Goal: Task Accomplishment & Management: Complete application form

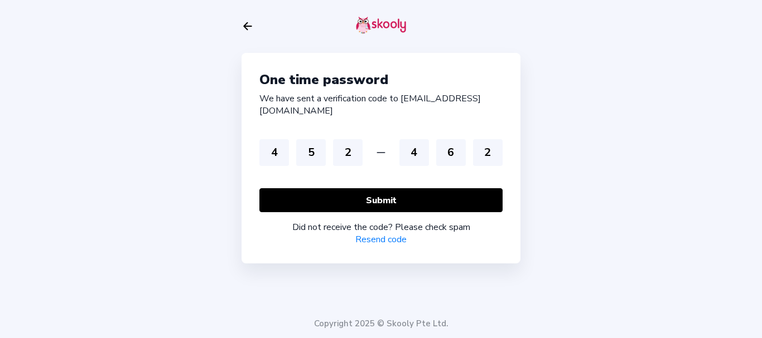
click at [245, 24] on icon "Arrow Back" at bounding box center [247, 26] width 12 height 12
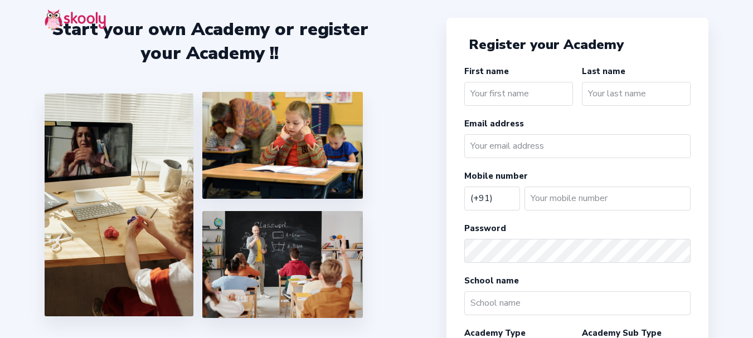
select select "IN"
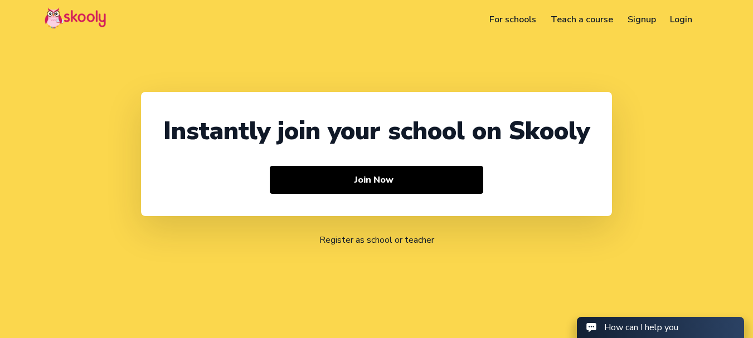
select select "91"
select select "[GEOGRAPHIC_DATA]"
select select "[GEOGRAPHIC_DATA]/[GEOGRAPHIC_DATA]"
click at [666, 18] on link "Login" at bounding box center [665, 20] width 37 height 18
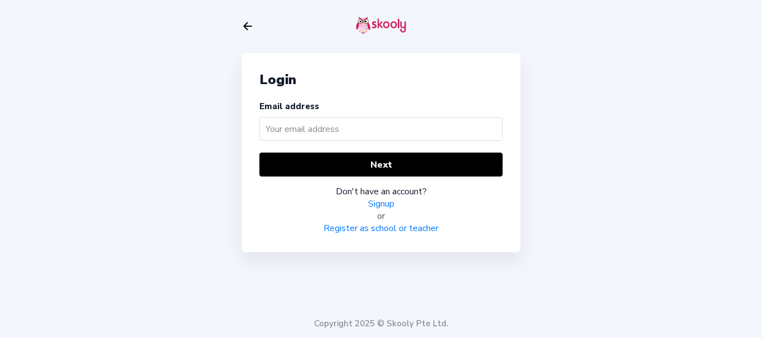
click at [375, 231] on link "Register as school or teacher" at bounding box center [380, 228] width 115 height 12
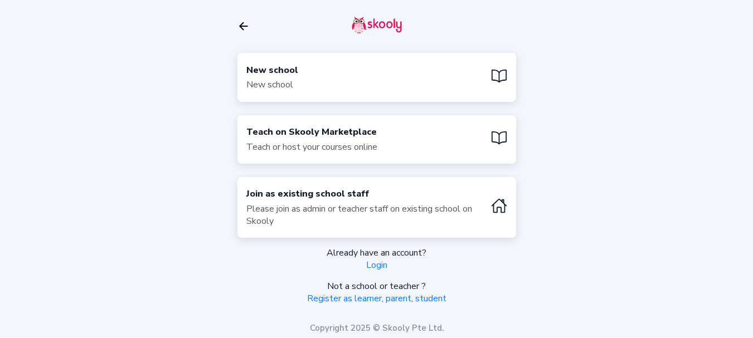
click at [338, 77] on div "New school New school" at bounding box center [376, 77] width 279 height 49
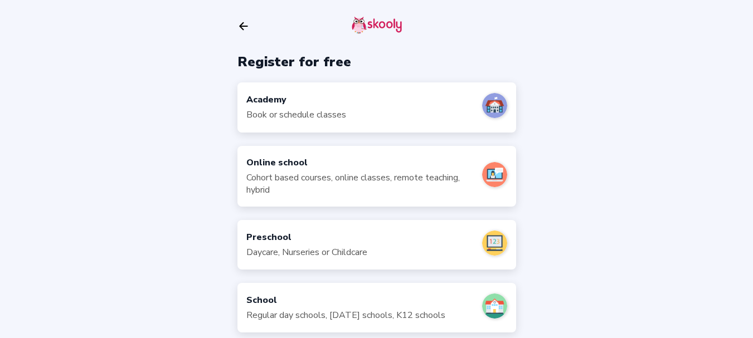
click at [318, 94] on div "Academy" at bounding box center [296, 100] width 100 height 12
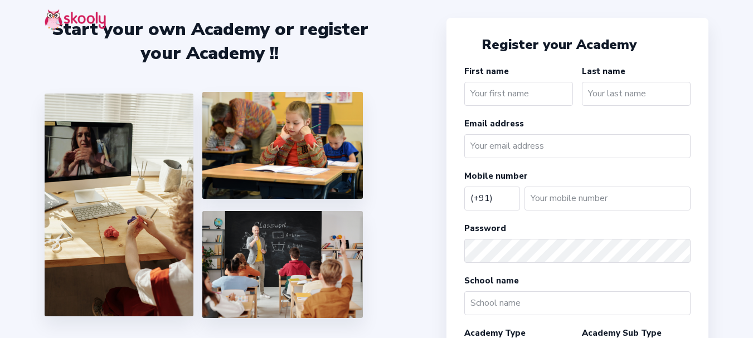
select select "IN"
type input "hfj"
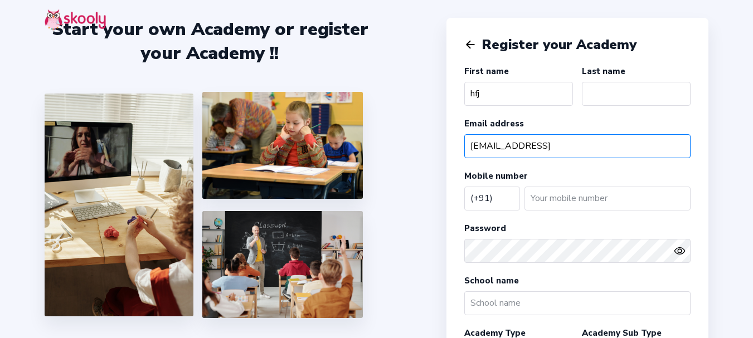
type input "jhfh@hj.kjh"
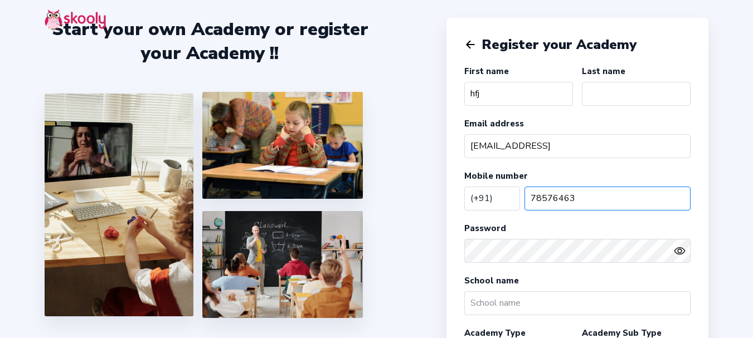
type input "78576463"
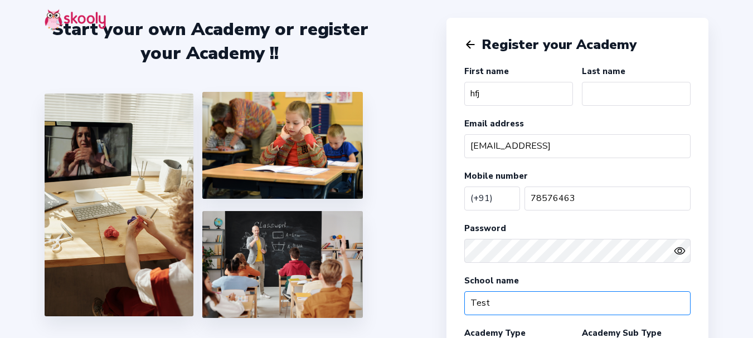
type input "Test"
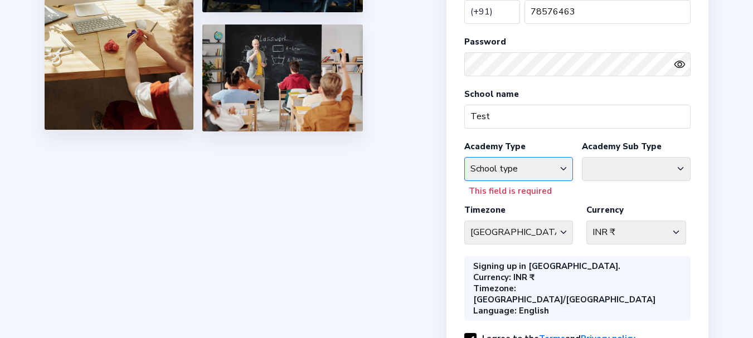
click at [524, 160] on select "School type Academic Afterschool Arts Dance Homeschool Language Martial Arts Mu…" at bounding box center [518, 169] width 109 height 24
select select "SP"
click at [464, 157] on select "School type Academic Afterschool Arts Dance Homeschool Language Martial Arts Mu…" at bounding box center [518, 169] width 109 height 24
click at [600, 168] on select "Athletics Badminton Baseball Basketball Chess Cricket Hockey Football General S…" at bounding box center [636, 169] width 109 height 24
select select "SQ"
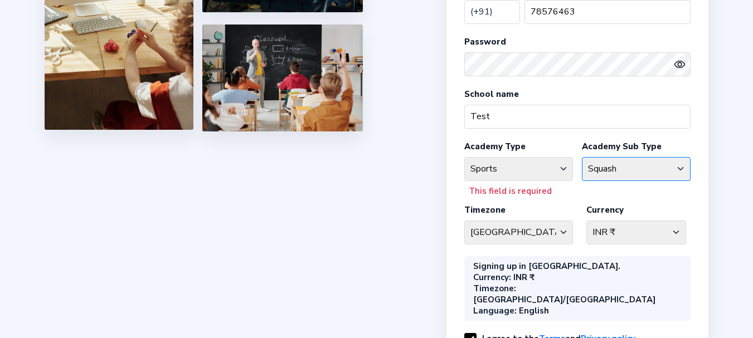
click at [582, 157] on select "Athletics Badminton Baseball Basketball Chess Cricket Hockey Football General S…" at bounding box center [636, 169] width 109 height 24
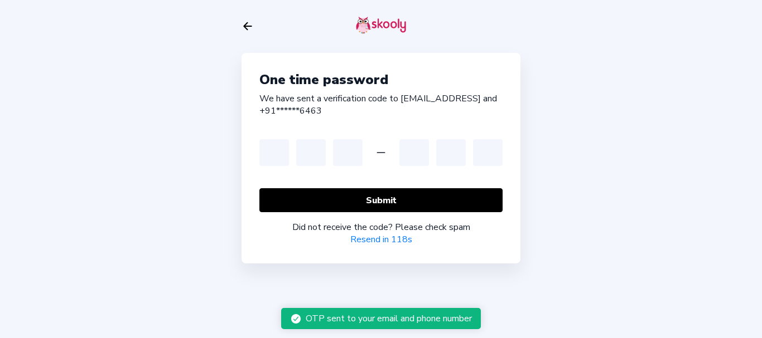
type input "3"
type input "4"
type input "5"
type input "2"
type input "3"
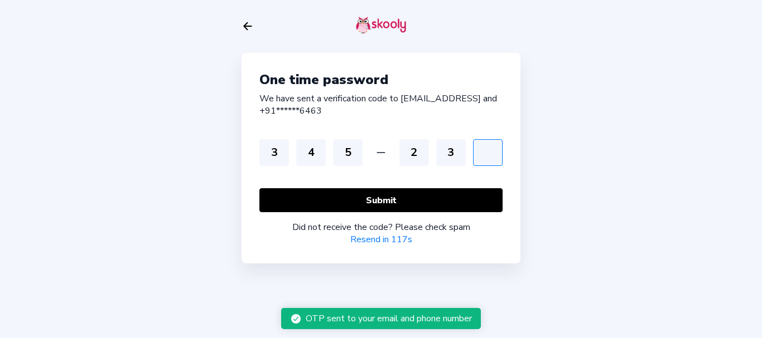
type input "5"
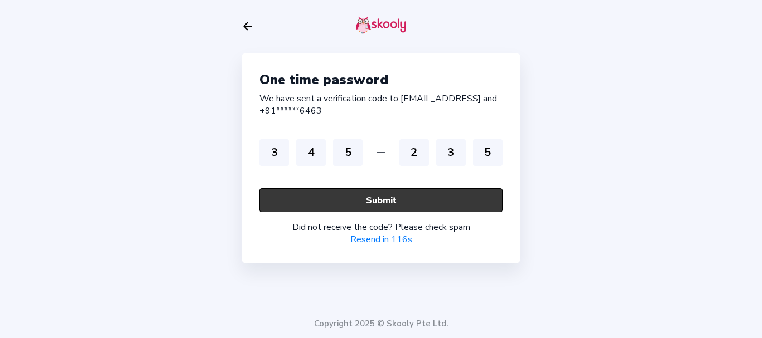
click at [352, 205] on button "Submit" at bounding box center [380, 200] width 243 height 24
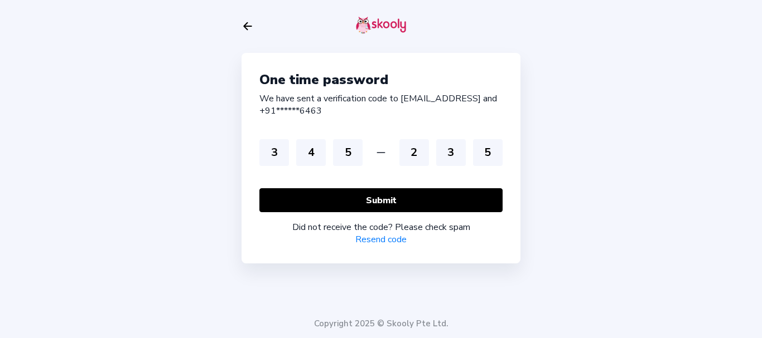
click at [375, 238] on link "Resend code" at bounding box center [380, 240] width 51 height 12
click at [717, 135] on div "One time password We have sent a verification code to jh**@hj.kjh and +91******…" at bounding box center [381, 169] width 762 height 338
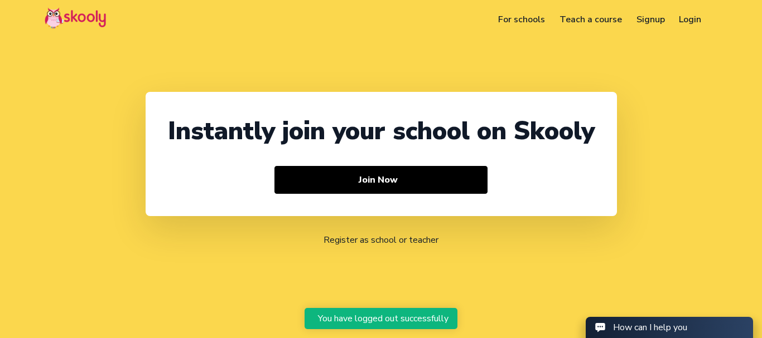
select select "91"
select select "[GEOGRAPHIC_DATA]"
select select "[GEOGRAPHIC_DATA]/[GEOGRAPHIC_DATA]"
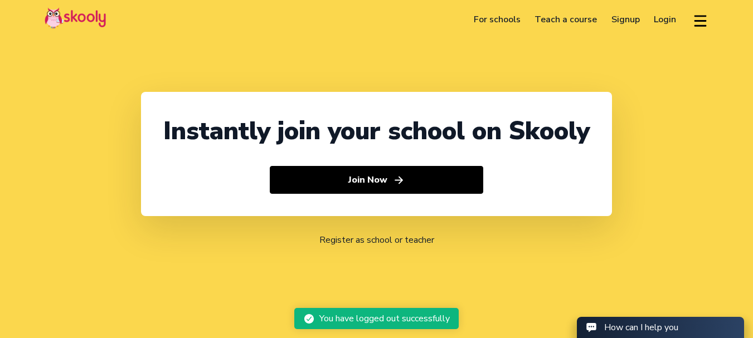
click at [666, 19] on link "Login" at bounding box center [665, 20] width 37 height 18
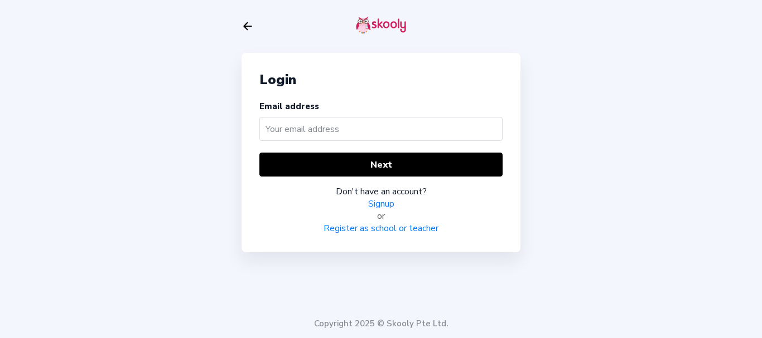
click at [399, 226] on link "Register as school or teacher" at bounding box center [380, 228] width 115 height 12
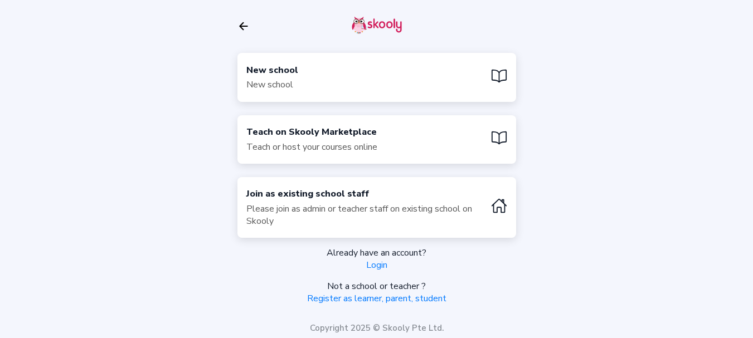
click at [389, 79] on div "New school New school" at bounding box center [376, 77] width 279 height 49
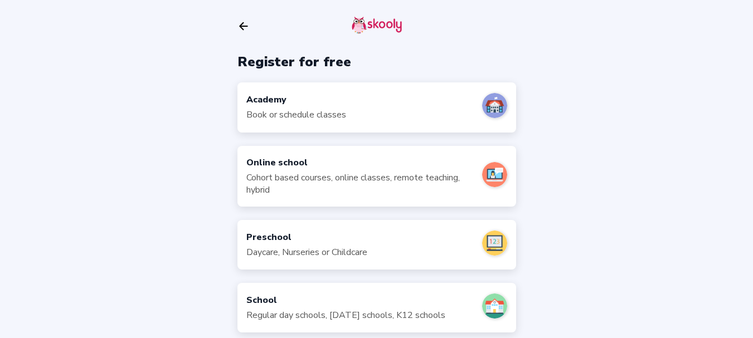
click at [361, 118] on div "Academy Book or schedule classes" at bounding box center [376, 108] width 279 height 50
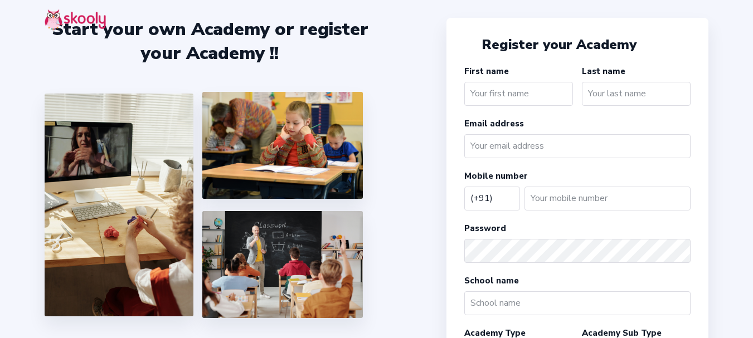
select select "IN"
type input "Test"
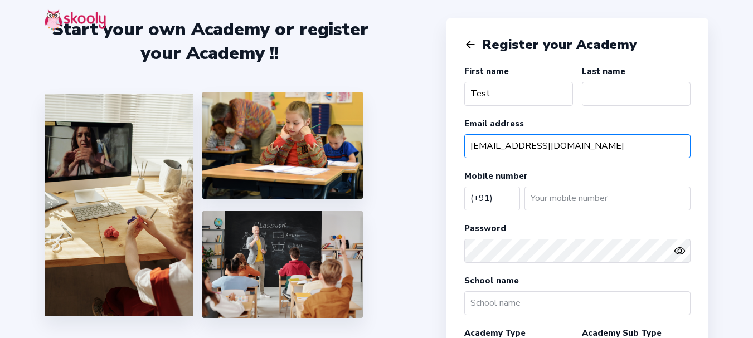
type input "[EMAIL_ADDRESS][DOMAIN_NAME]"
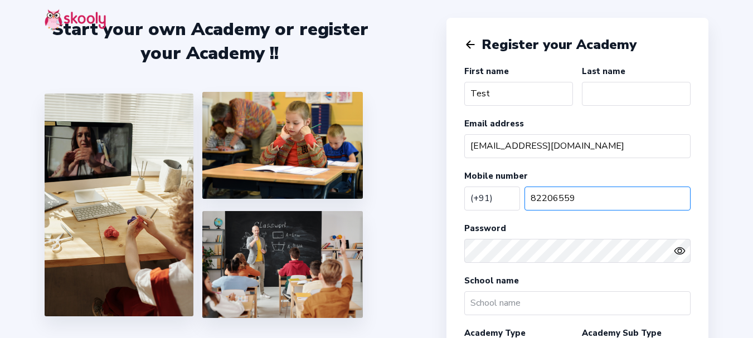
type input "82206559"
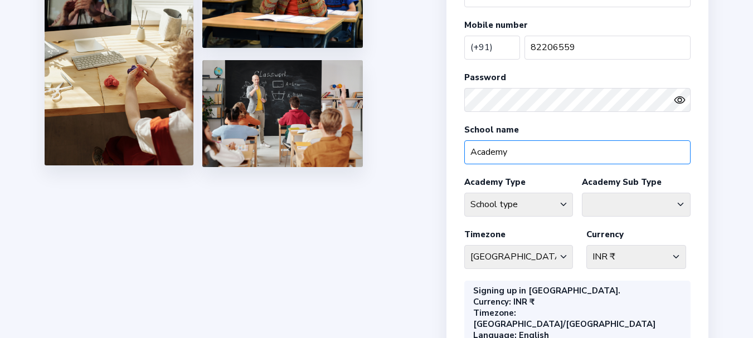
scroll to position [167, 0]
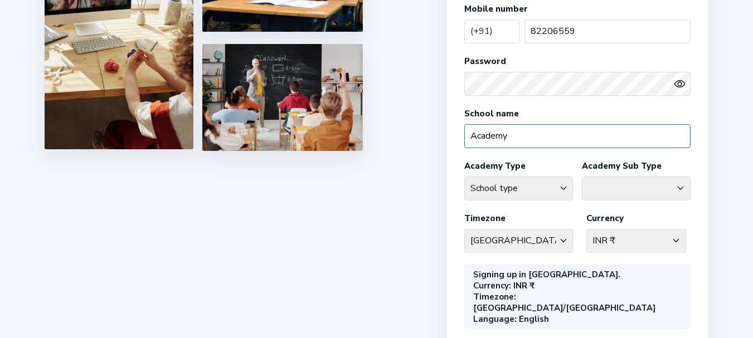
type input "Academy"
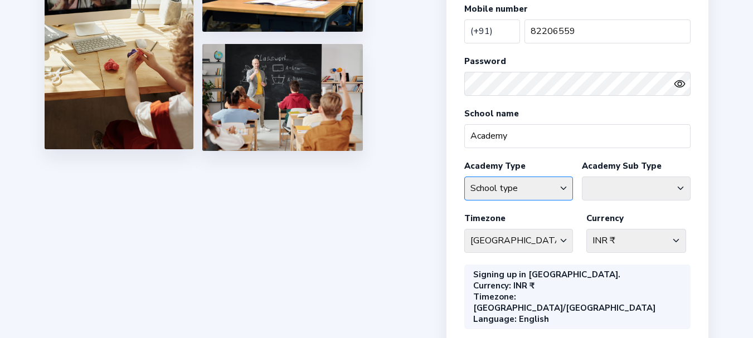
click at [525, 184] on select "School type Academic Afterschool Arts Dance Homeschool Language Martial Arts Mu…" at bounding box center [518, 189] width 109 height 24
select select "SP"
click at [464, 177] on select "School type Academic Afterschool Arts Dance Homeschool Language Martial Arts Mu…" at bounding box center [518, 189] width 109 height 24
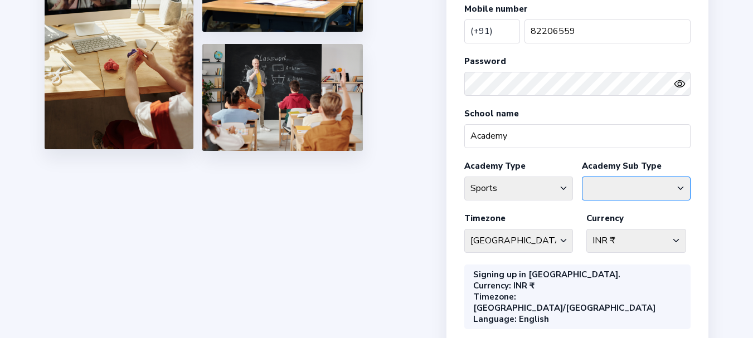
click at [603, 194] on select "Athletics Badminton Baseball Basketball Chess Cricket Hockey Football General S…" at bounding box center [636, 189] width 109 height 24
select select "SW"
click at [582, 177] on select "Athletics Badminton Baseball Basketball Chess Cricket Hockey Football General S…" at bounding box center [636, 189] width 109 height 24
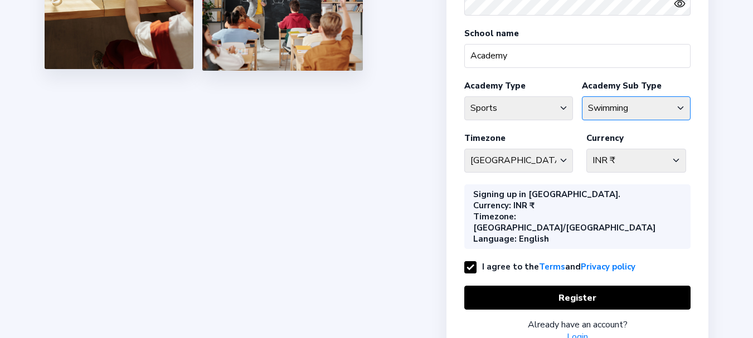
scroll to position [275, 0]
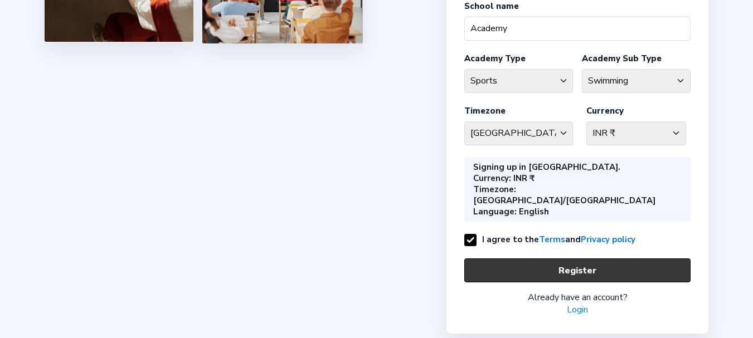
click at [521, 259] on button "Register" at bounding box center [577, 271] width 226 height 24
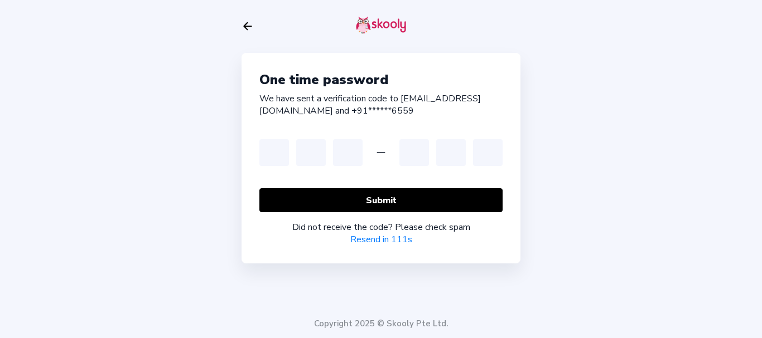
type input "4"
type input "5"
type input "2"
type input "3"
type input "4"
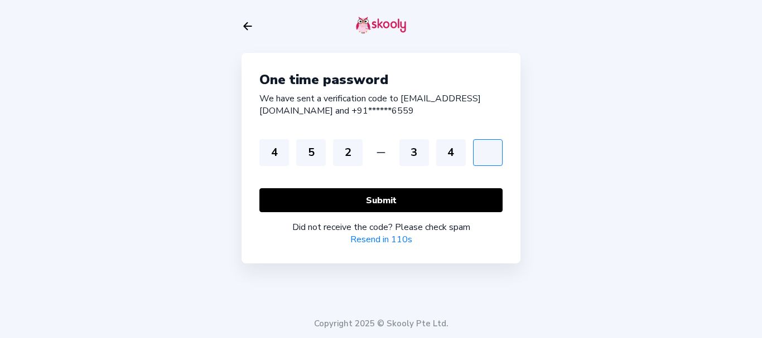
type input "5"
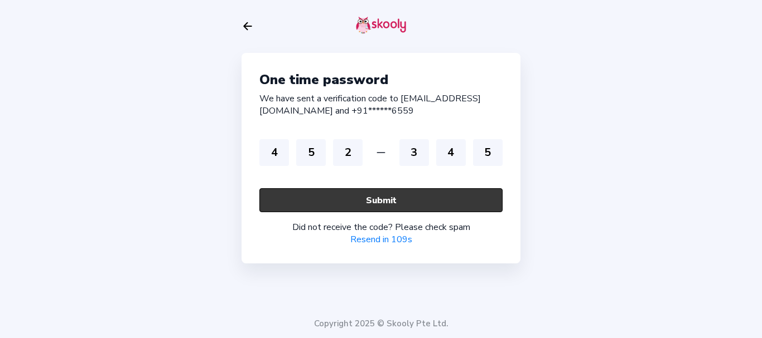
click at [352, 193] on button "Submit" at bounding box center [380, 200] width 243 height 24
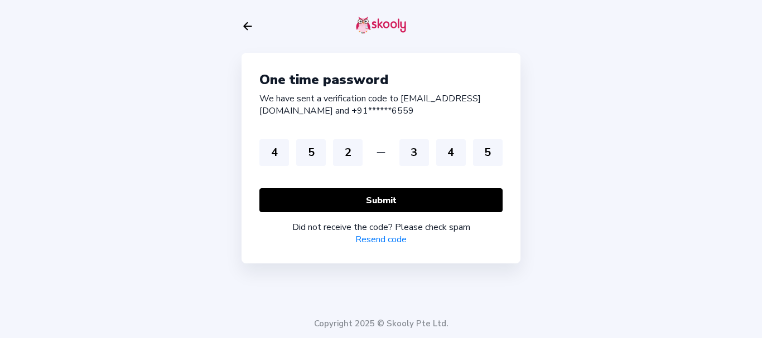
click at [382, 242] on link "Resend code" at bounding box center [380, 240] width 51 height 12
